Goal: Task Accomplishment & Management: Manage account settings

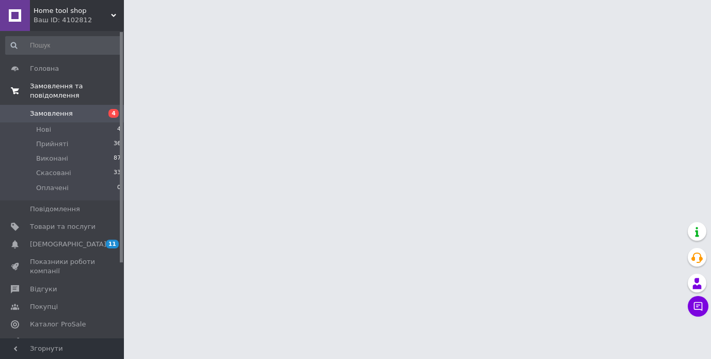
click at [79, 88] on span "Замовлення та повідомлення" at bounding box center [77, 91] width 94 height 19
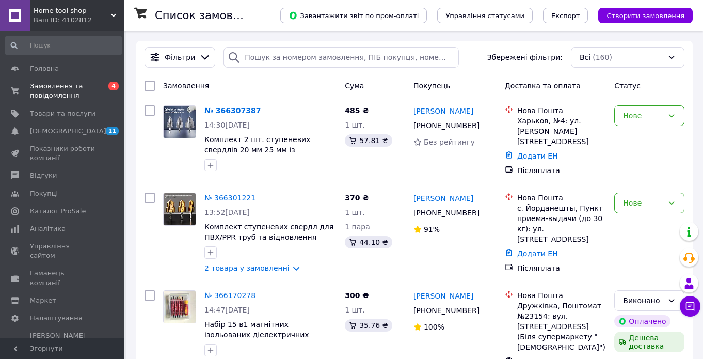
scroll to position [52, 0]
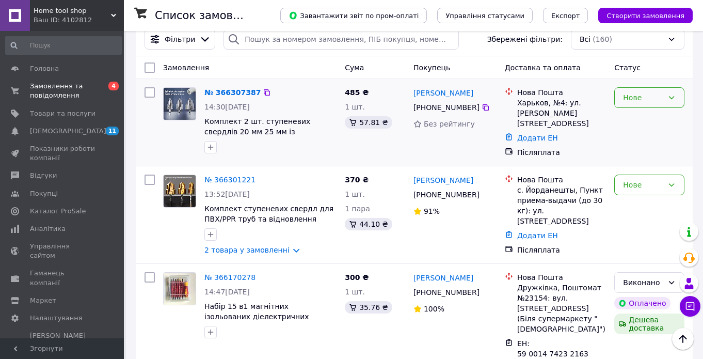
click at [672, 99] on icon at bounding box center [671, 97] width 8 height 8
click at [646, 161] on li "Скасовано" at bounding box center [649, 157] width 69 height 19
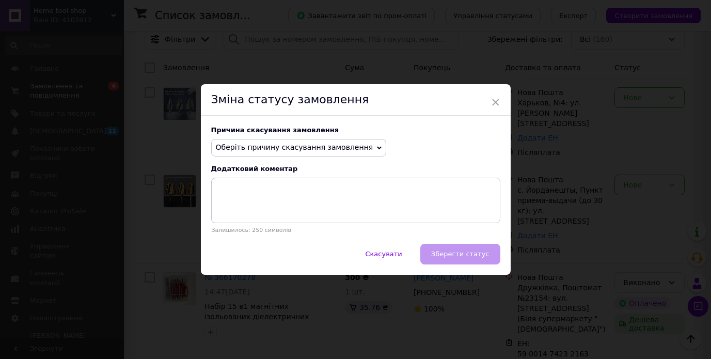
click at [377, 148] on icon at bounding box center [379, 147] width 5 height 3
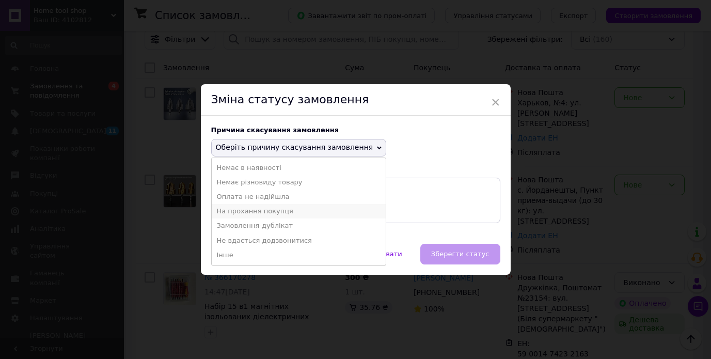
click at [273, 215] on li "На прохання покупця" at bounding box center [299, 211] width 174 height 14
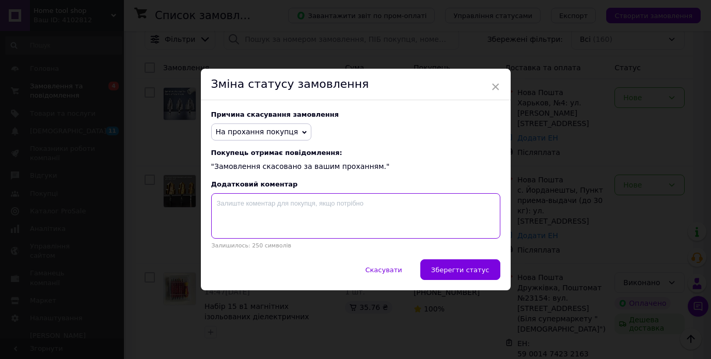
click at [239, 211] on textarea at bounding box center [355, 215] width 289 height 45
click at [260, 207] on textarea "не докомплект 2шт надо 3шт" at bounding box center [355, 215] width 289 height 45
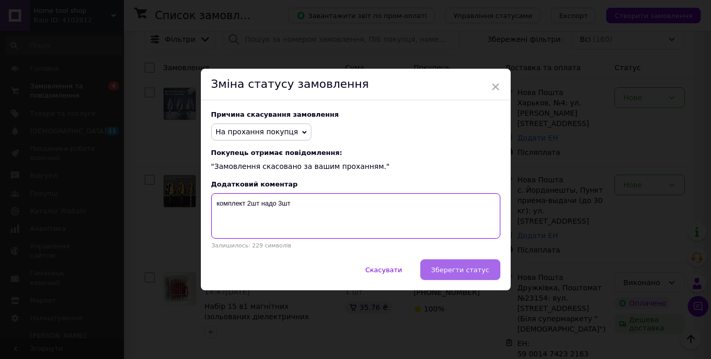
type textarea "комплект 2шт надо 3шт"
click at [459, 273] on span "Зберегти статус" at bounding box center [460, 270] width 58 height 8
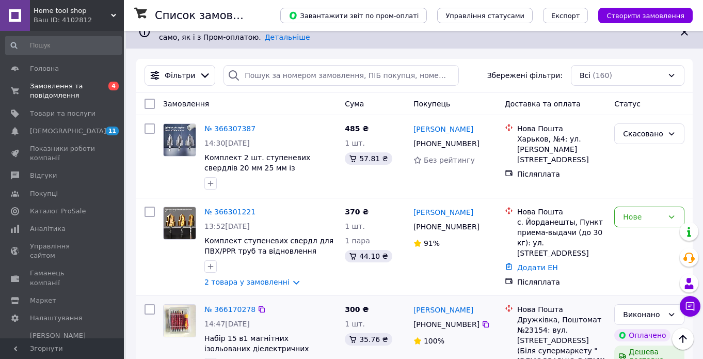
scroll to position [0, 0]
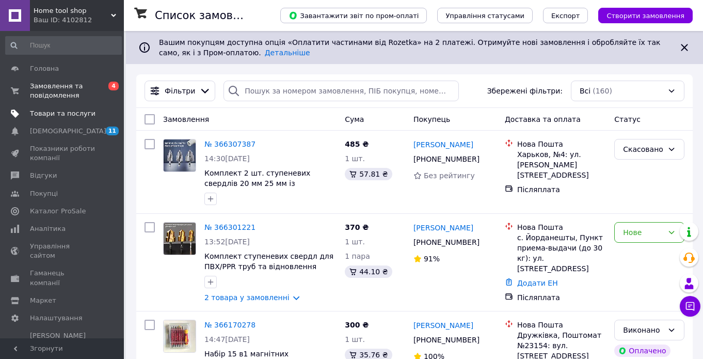
click at [63, 115] on span "Товари та послуги" at bounding box center [63, 113] width 66 height 9
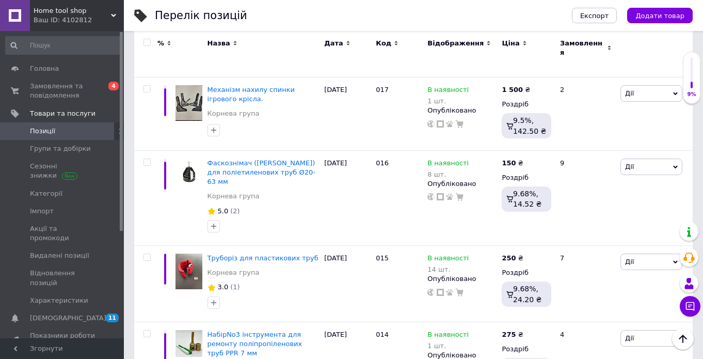
scroll to position [6853, 0]
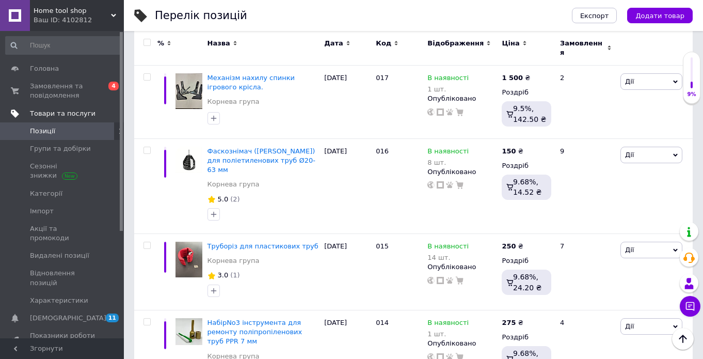
click at [56, 114] on span "Товари та послуги" at bounding box center [63, 113] width 66 height 9
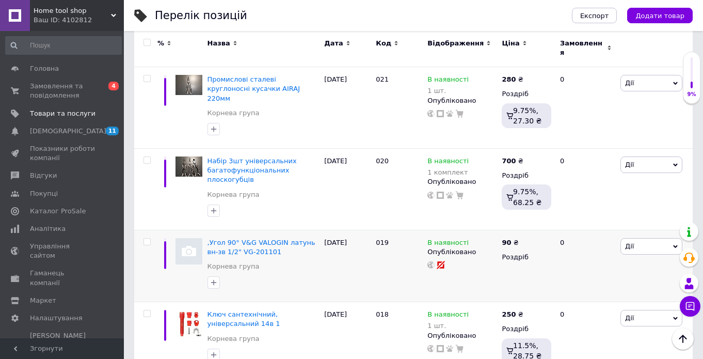
scroll to position [6802, 0]
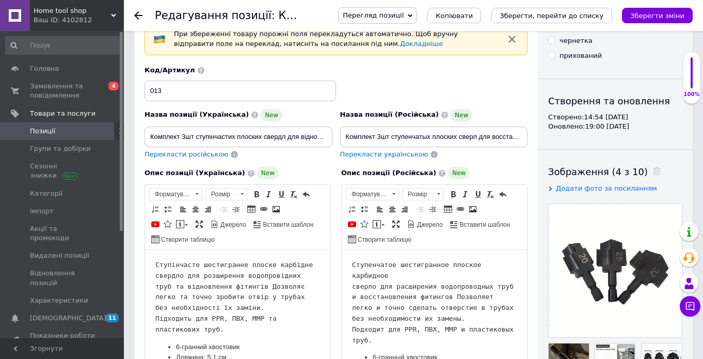
scroll to position [52, 0]
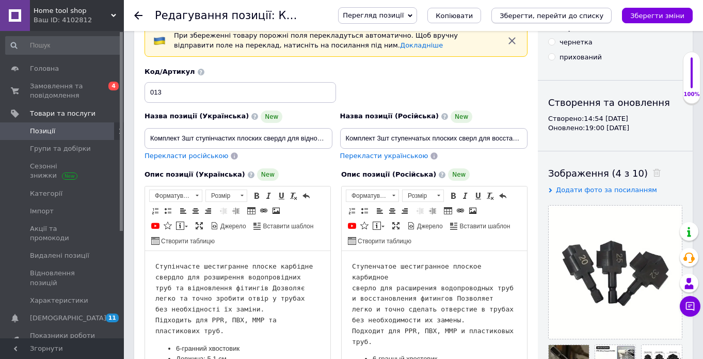
click at [568, 15] on icon "Зберегти, перейти до списку" at bounding box center [552, 16] width 104 height 8
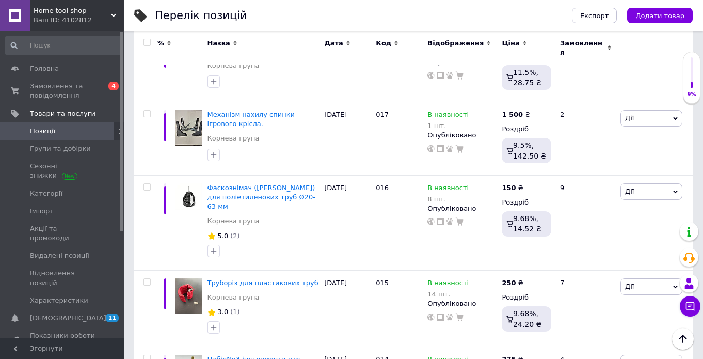
scroll to position [6916, 0]
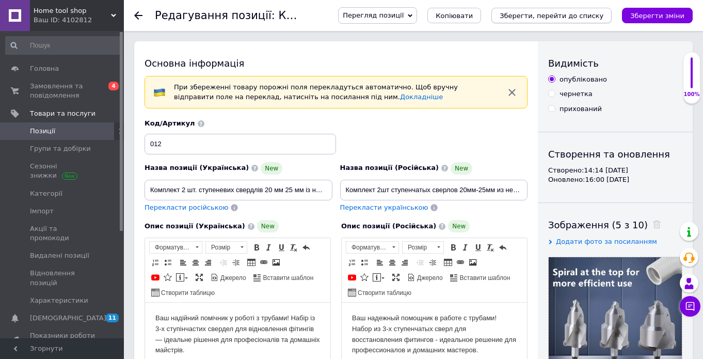
click at [549, 15] on icon "Зберегти, перейти до списку" at bounding box center [552, 16] width 104 height 8
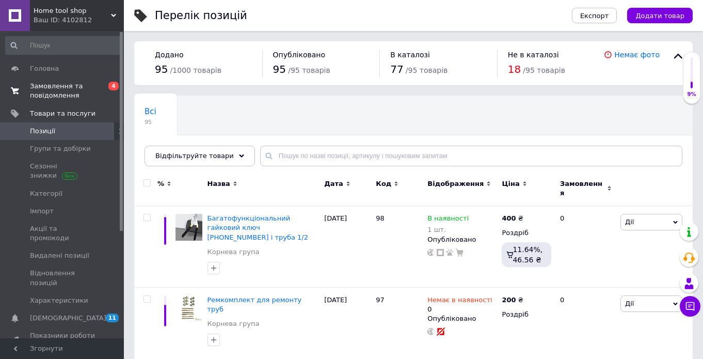
click at [67, 90] on span "Замовлення та повідомлення" at bounding box center [63, 91] width 66 height 19
